Goal: Find contact information: Find contact information

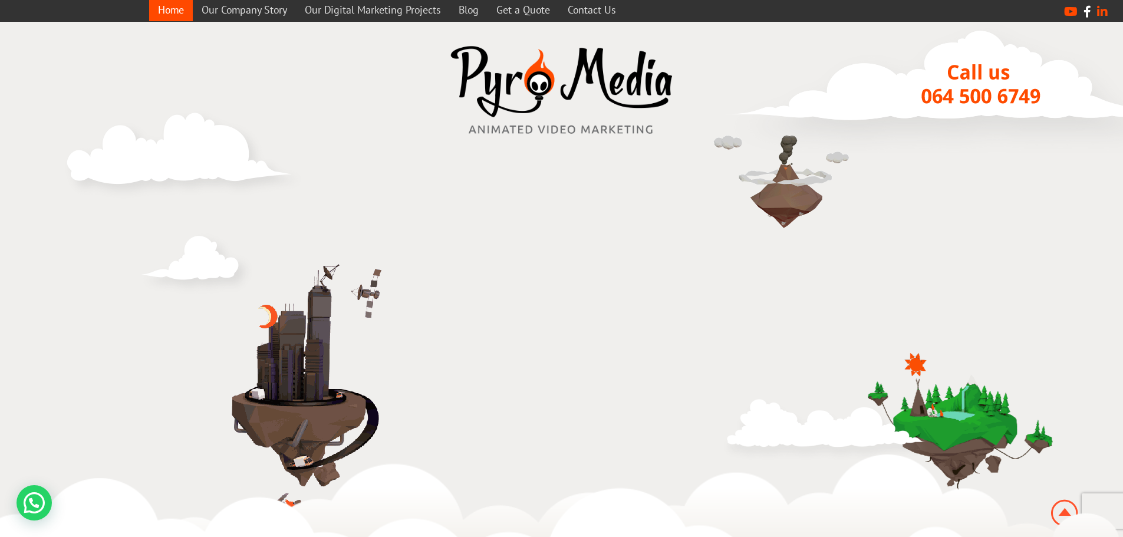
click at [1089, 14] on icon at bounding box center [1088, 12] width 8 height 12
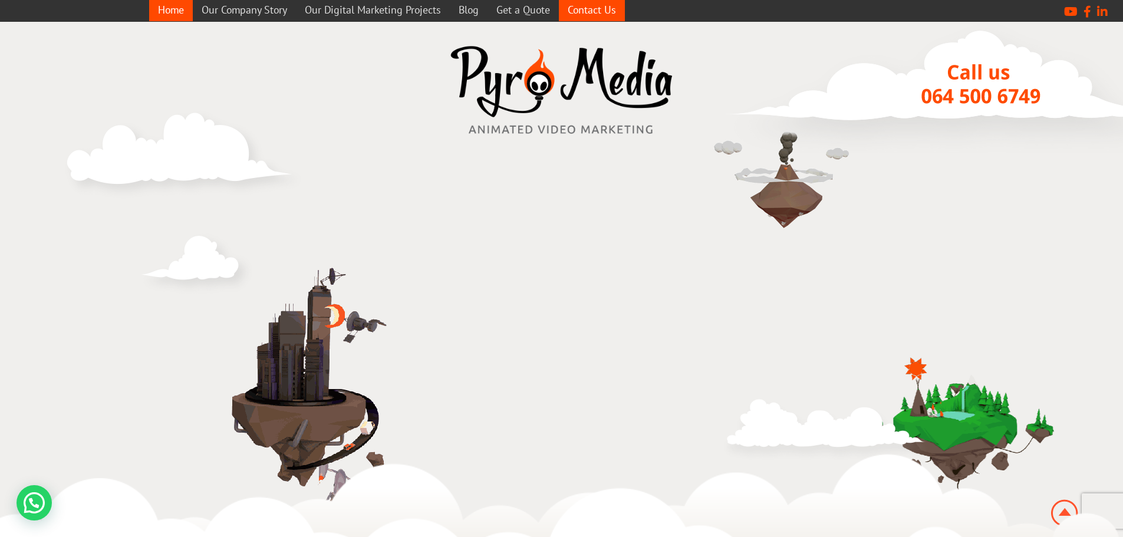
click at [586, 12] on link "Contact Us" at bounding box center [592, 9] width 66 height 23
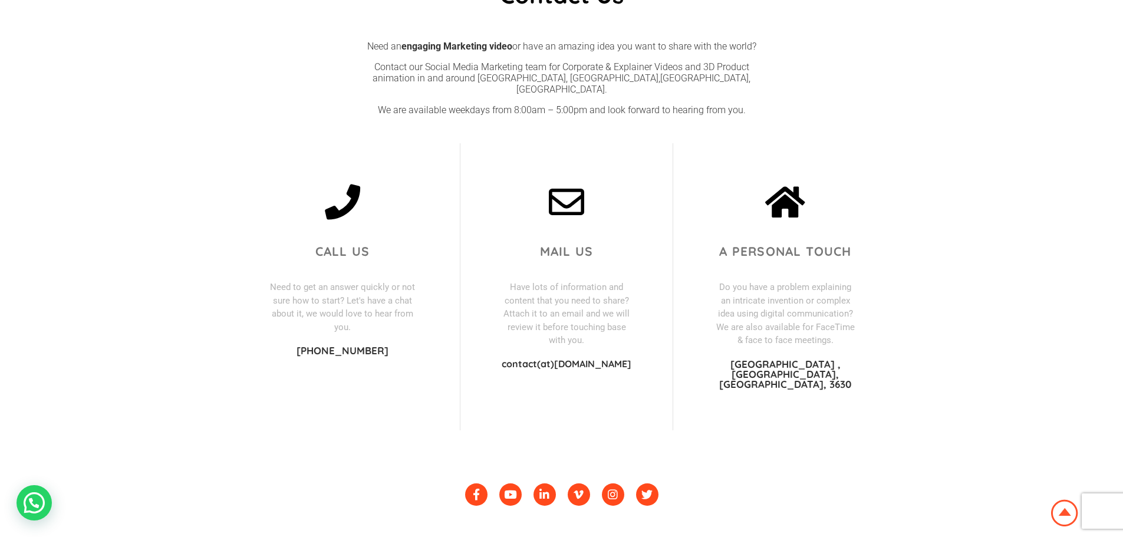
scroll to position [267, 0]
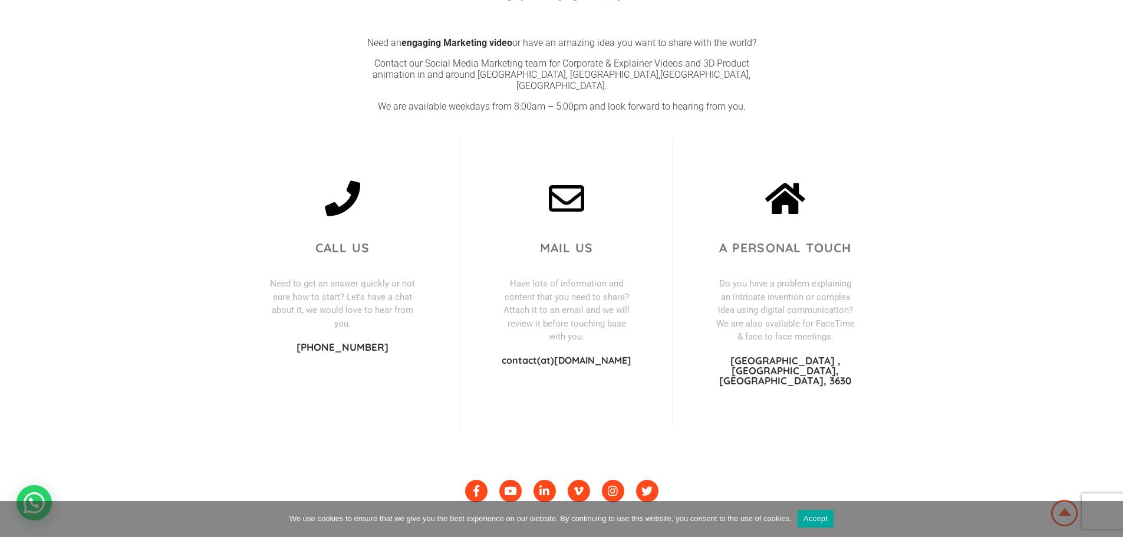
drag, startPoint x: 394, startPoint y: 333, endPoint x: 300, endPoint y: 336, distance: 95.0
click at [300, 342] on p "[PHONE_NUMBER]" at bounding box center [343, 347] width 152 height 10
copy p "[PHONE_NUMBER]"
